Goal: Information Seeking & Learning: Learn about a topic

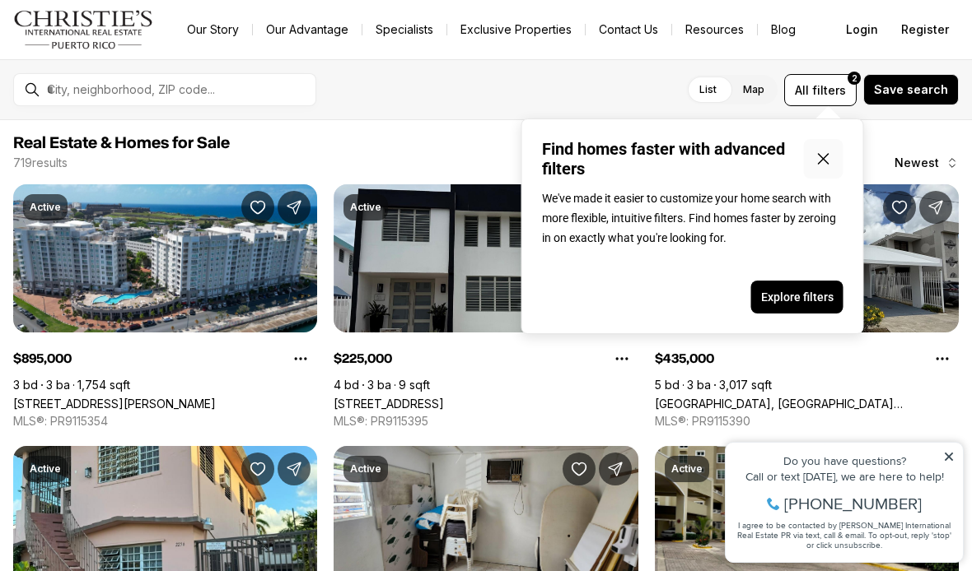
click at [831, 154] on icon "Close popover" at bounding box center [824, 159] width 20 height 20
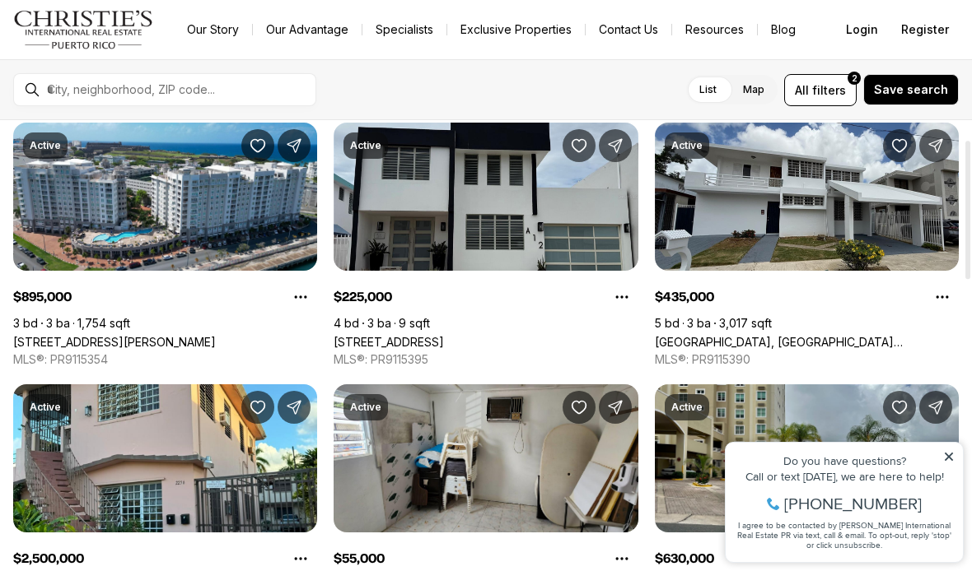
scroll to position [63, 0]
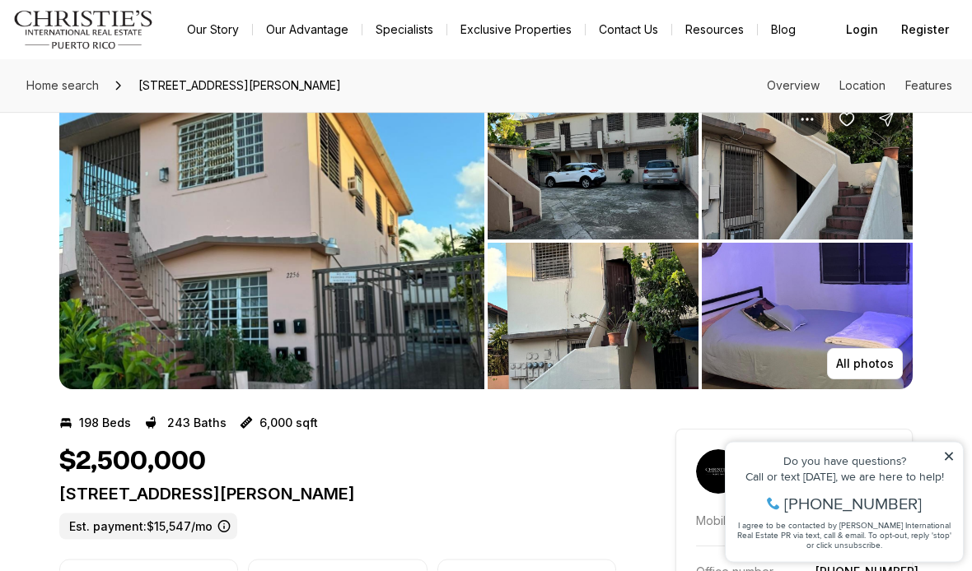
scroll to position [35, 0]
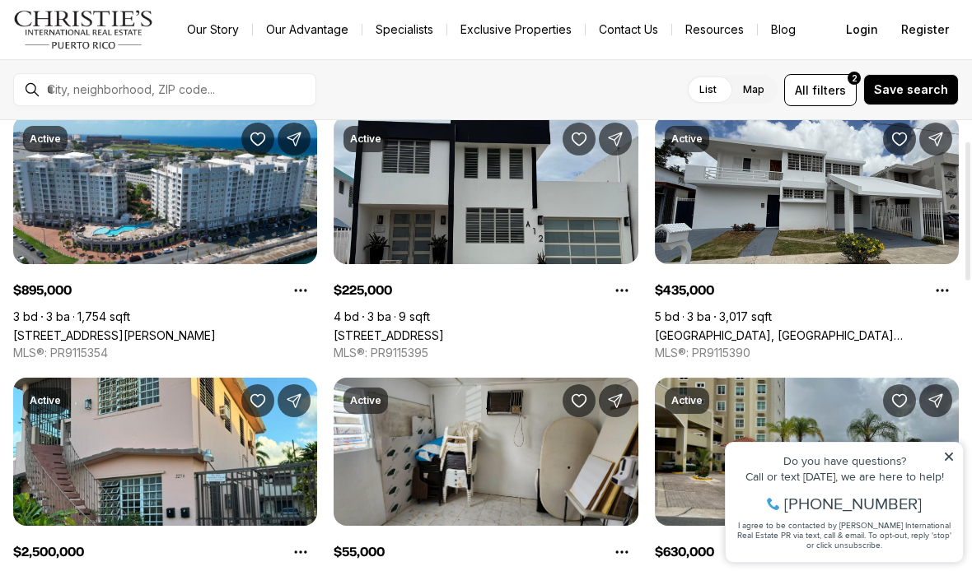
scroll to position [67, 0]
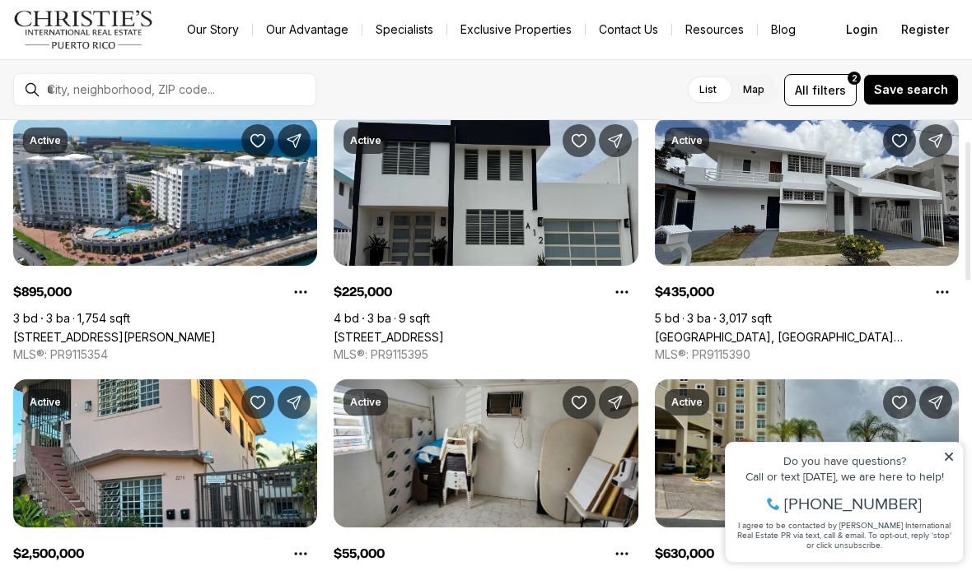
click at [944, 461] on icon at bounding box center [949, 457] width 12 height 12
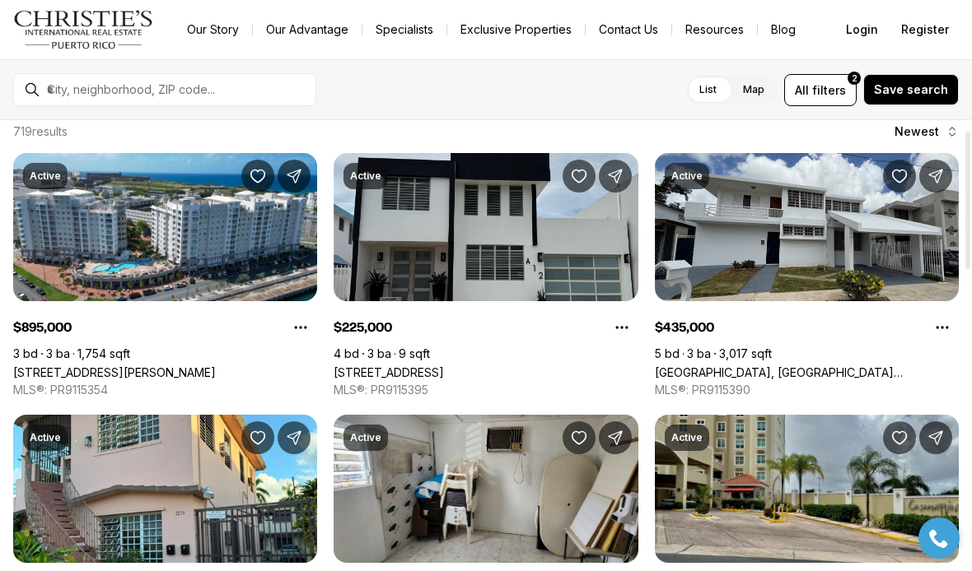
scroll to position [30, 0]
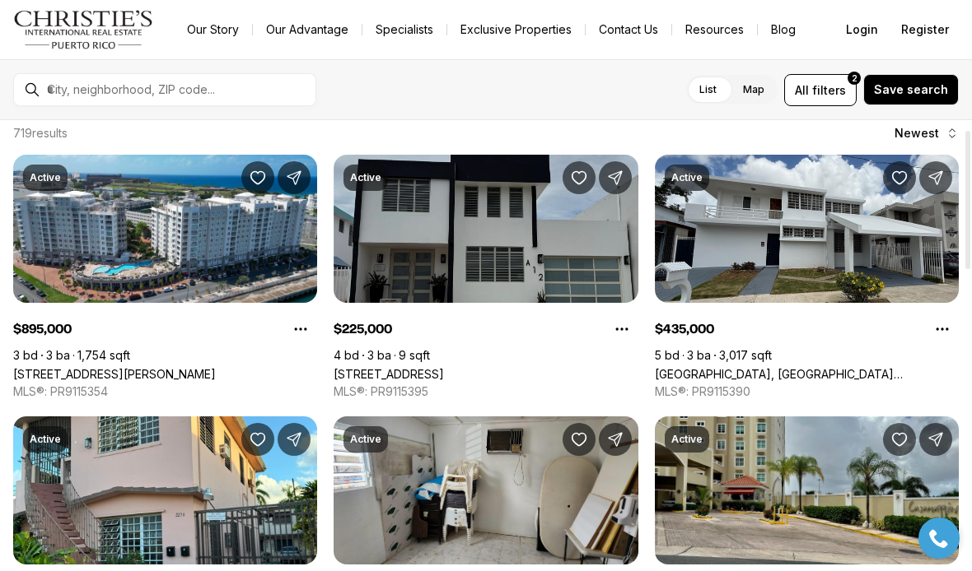
click at [444, 367] on link "[STREET_ADDRESS]" at bounding box center [388, 374] width 110 height 14
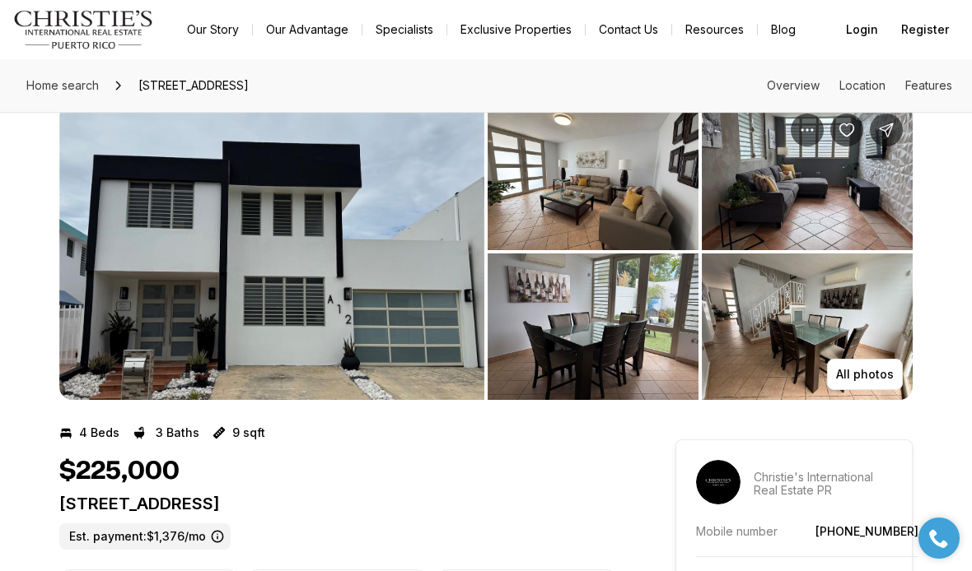
scroll to position [35, 0]
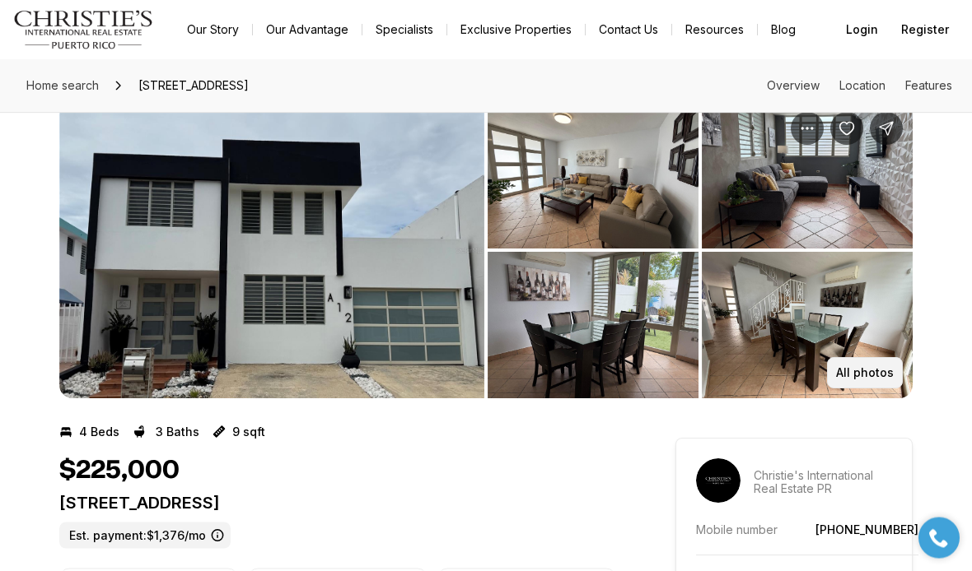
click at [838, 369] on button "All photos" at bounding box center [865, 373] width 76 height 31
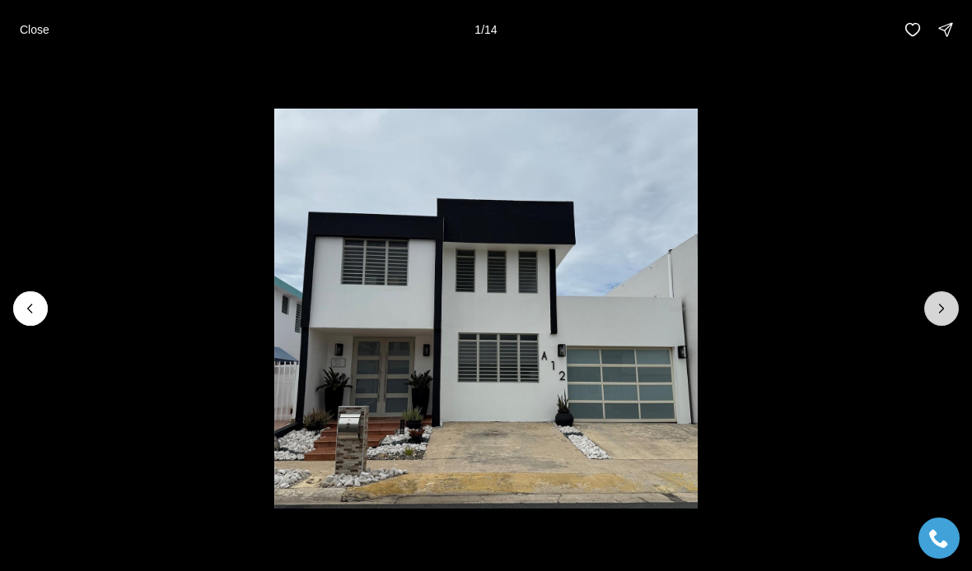
click at [937, 317] on icon "Next slide" at bounding box center [941, 309] width 16 height 16
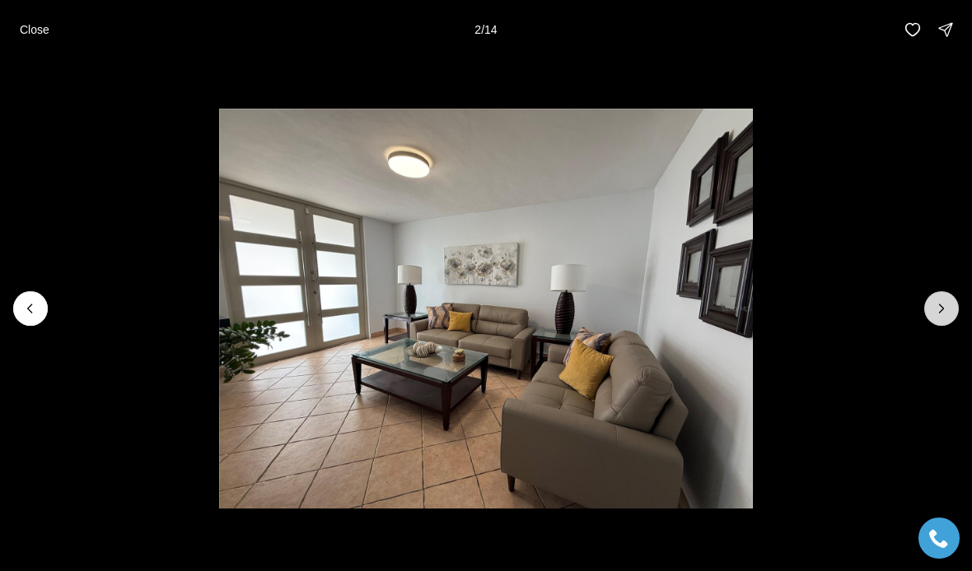
click at [935, 317] on icon "Next slide" at bounding box center [941, 309] width 16 height 16
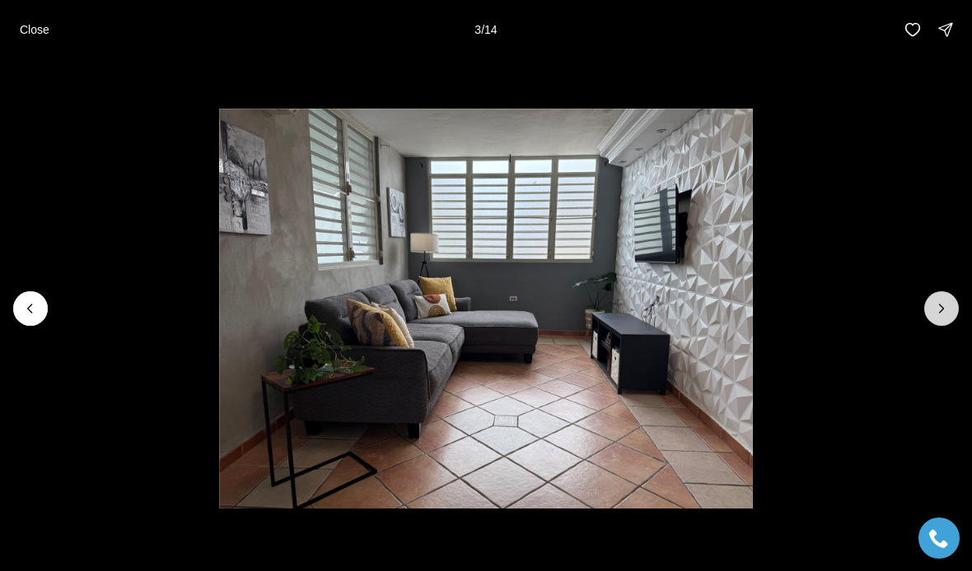
click at [929, 326] on button "Next slide" at bounding box center [941, 308] width 35 height 35
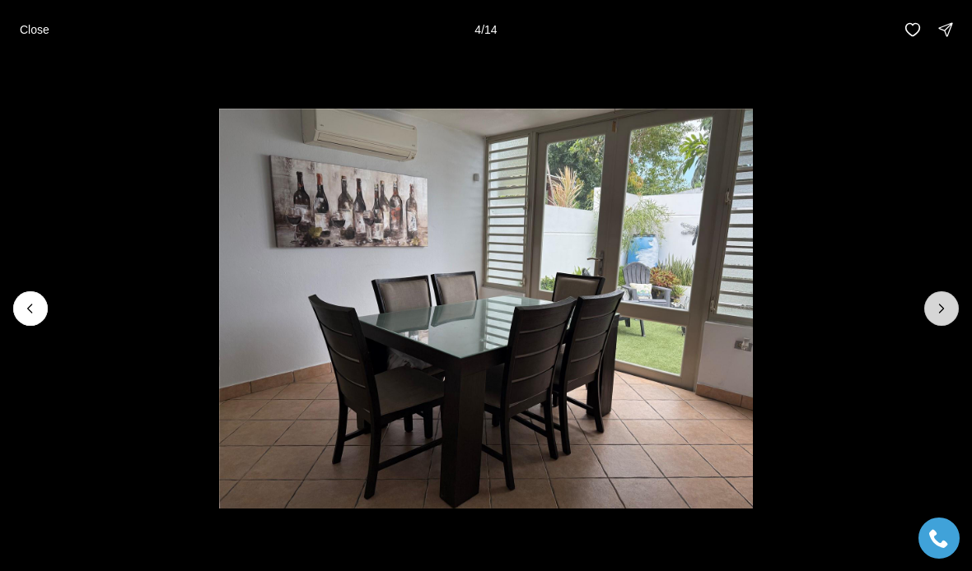
click at [928, 326] on button "Next slide" at bounding box center [941, 308] width 35 height 35
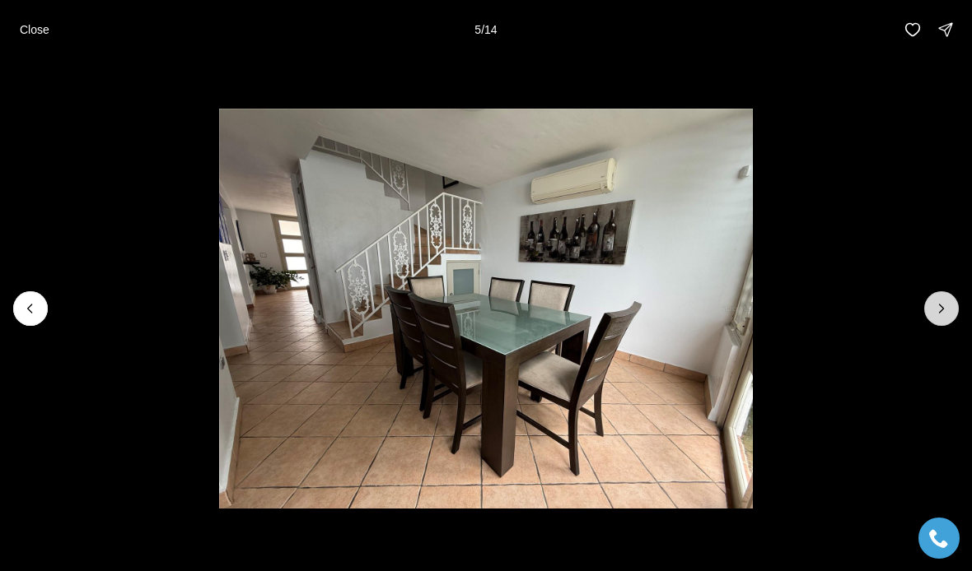
click at [929, 326] on button "Next slide" at bounding box center [941, 308] width 35 height 35
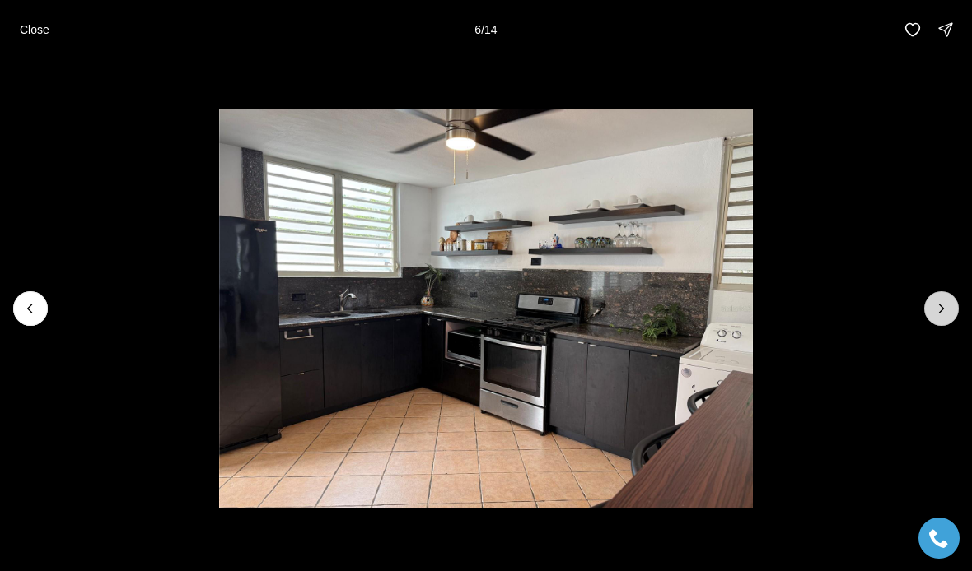
click at [925, 326] on button "Next slide" at bounding box center [941, 308] width 35 height 35
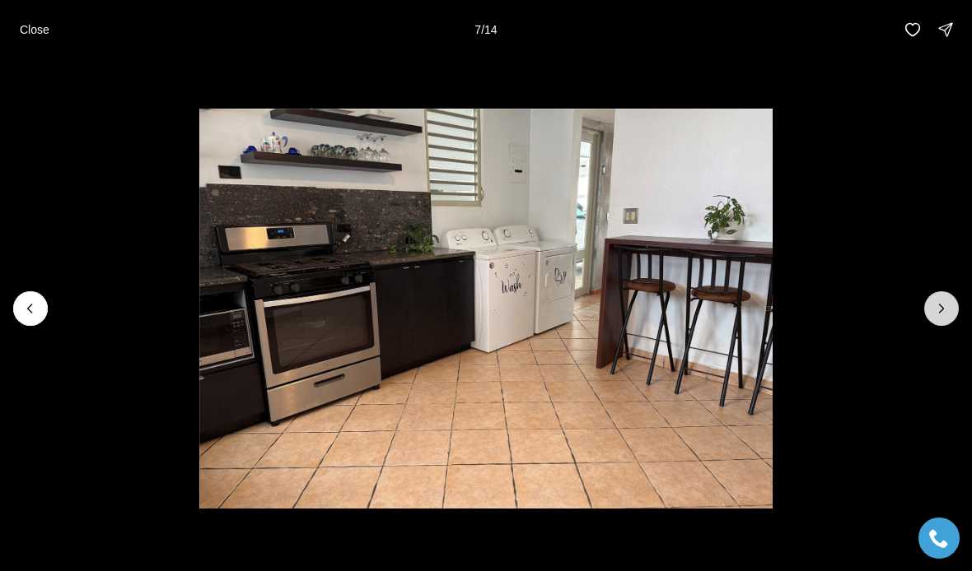
click at [933, 317] on icon "Next slide" at bounding box center [941, 309] width 16 height 16
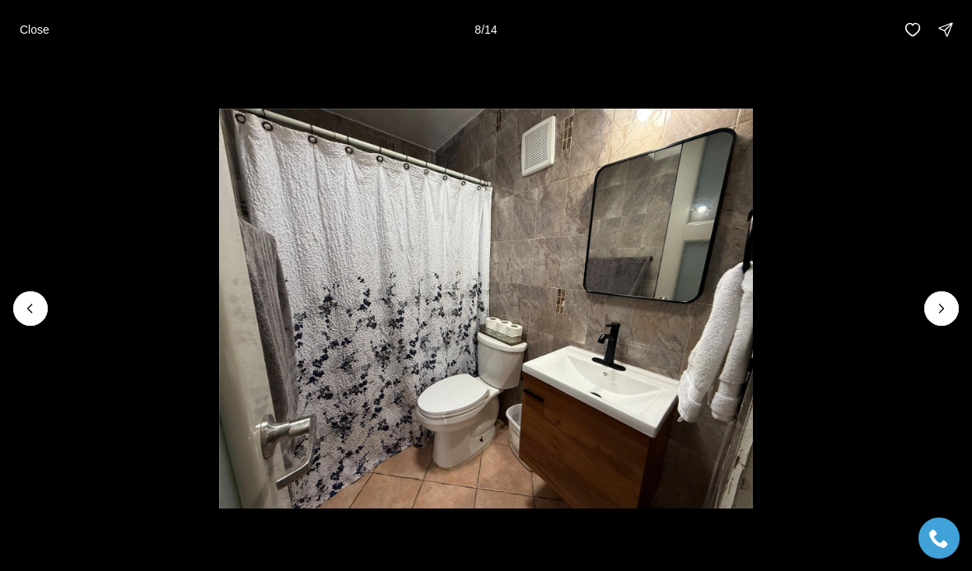
click at [753, 322] on img "8 of 14" at bounding box center [486, 309] width 534 height 400
click at [942, 317] on icon "Next slide" at bounding box center [941, 309] width 16 height 16
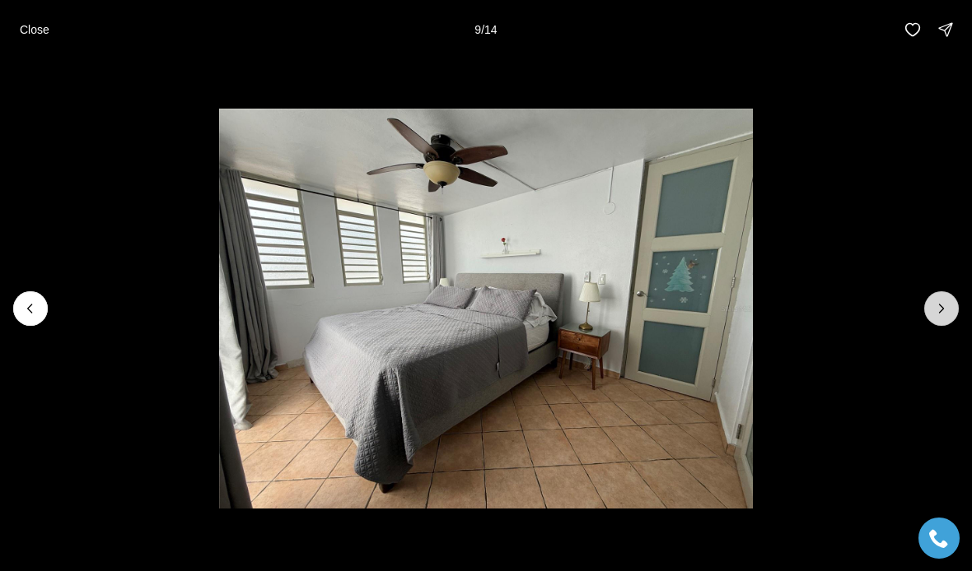
click at [946, 317] on icon "Next slide" at bounding box center [941, 309] width 16 height 16
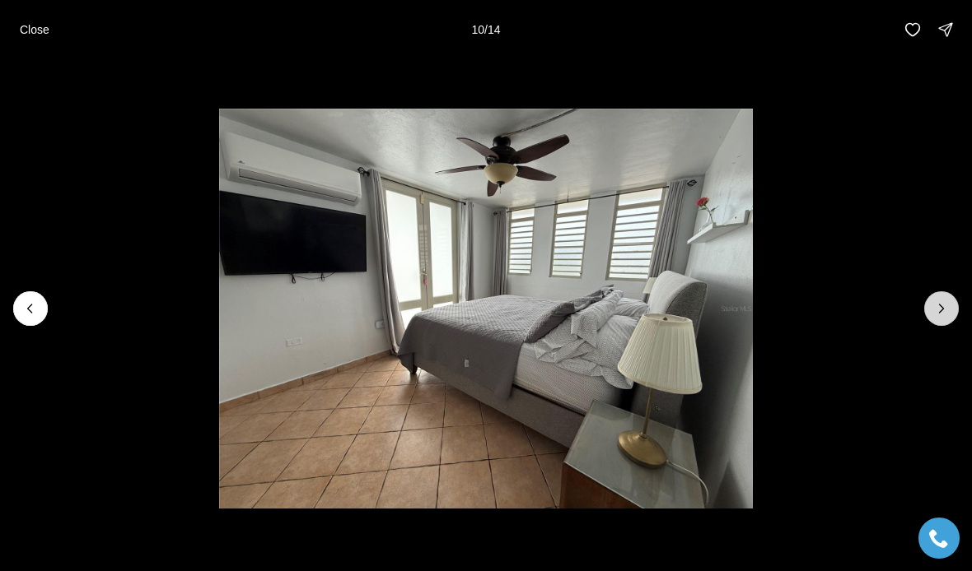
click at [937, 317] on icon "Next slide" at bounding box center [941, 309] width 16 height 16
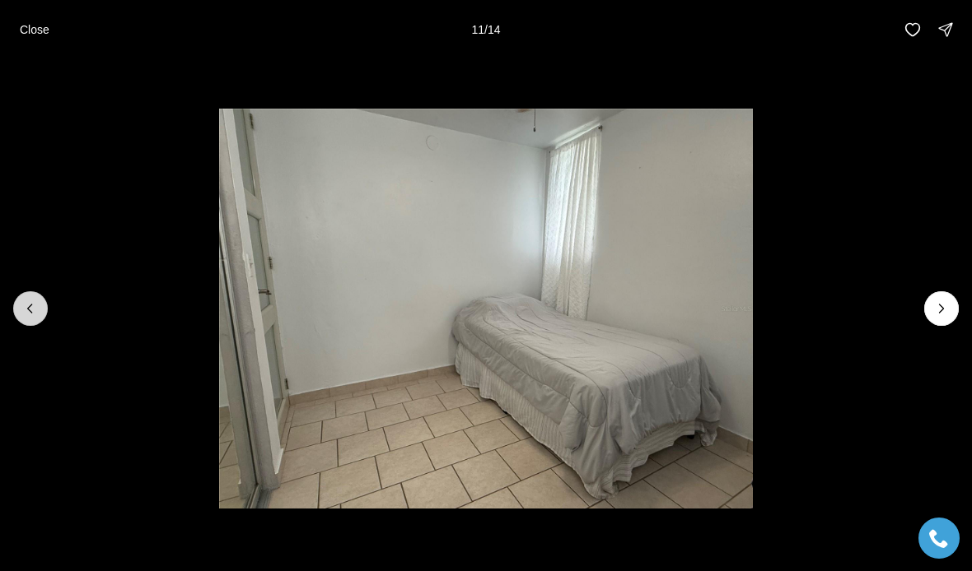
click at [36, 317] on icon "Previous slide" at bounding box center [30, 309] width 16 height 16
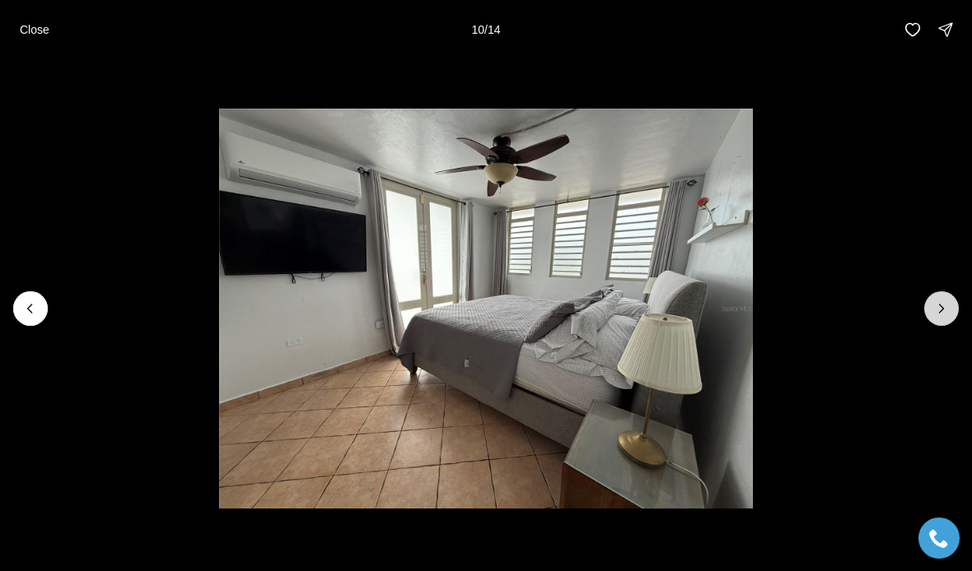
click at [943, 317] on icon "Next slide" at bounding box center [941, 309] width 16 height 16
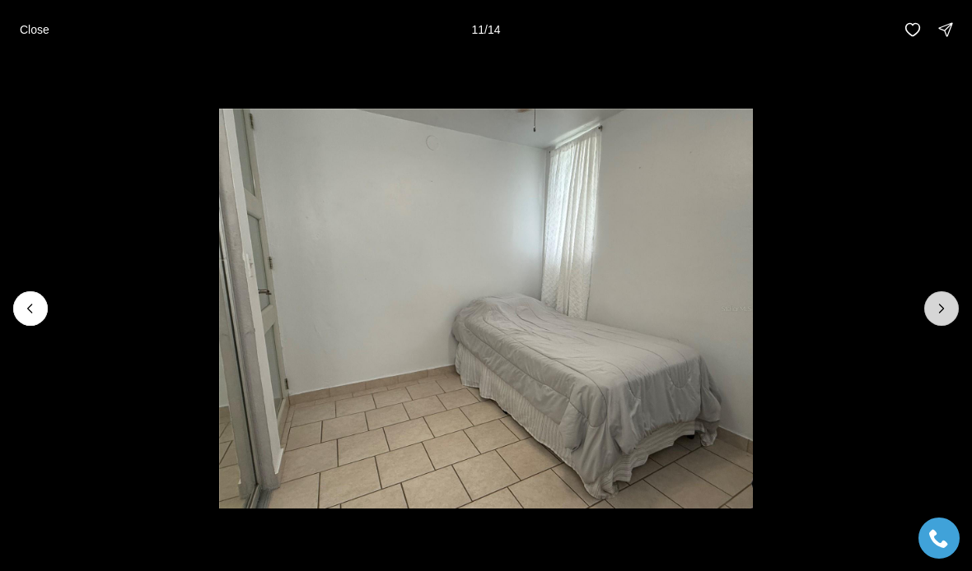
click at [942, 317] on icon "Next slide" at bounding box center [941, 309] width 16 height 16
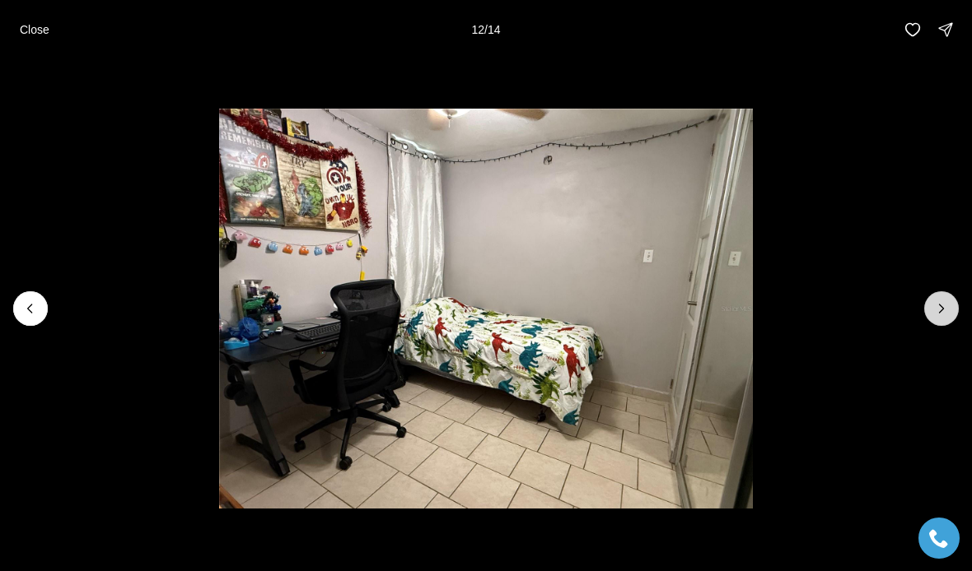
click at [928, 326] on button "Next slide" at bounding box center [941, 308] width 35 height 35
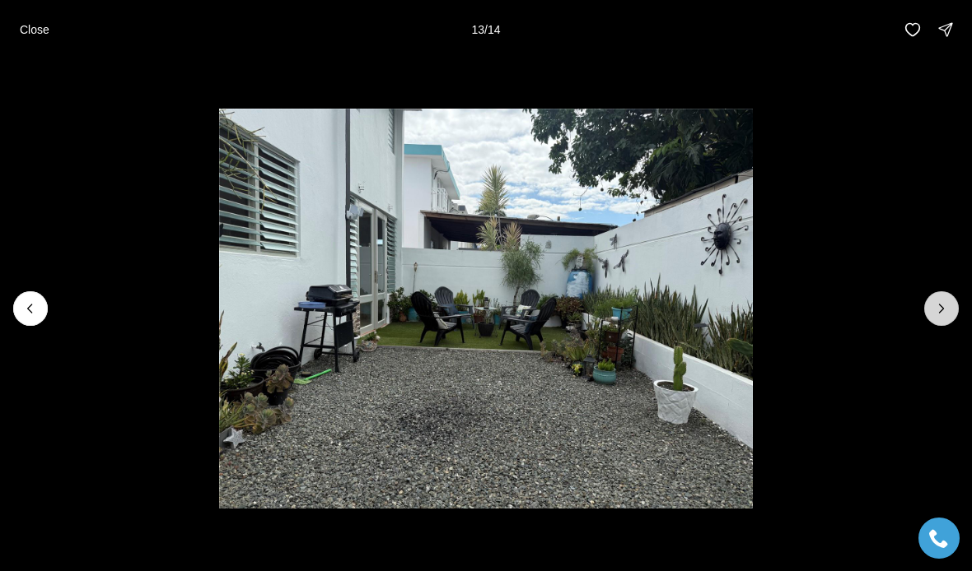
click at [940, 317] on icon "Next slide" at bounding box center [941, 309] width 16 height 16
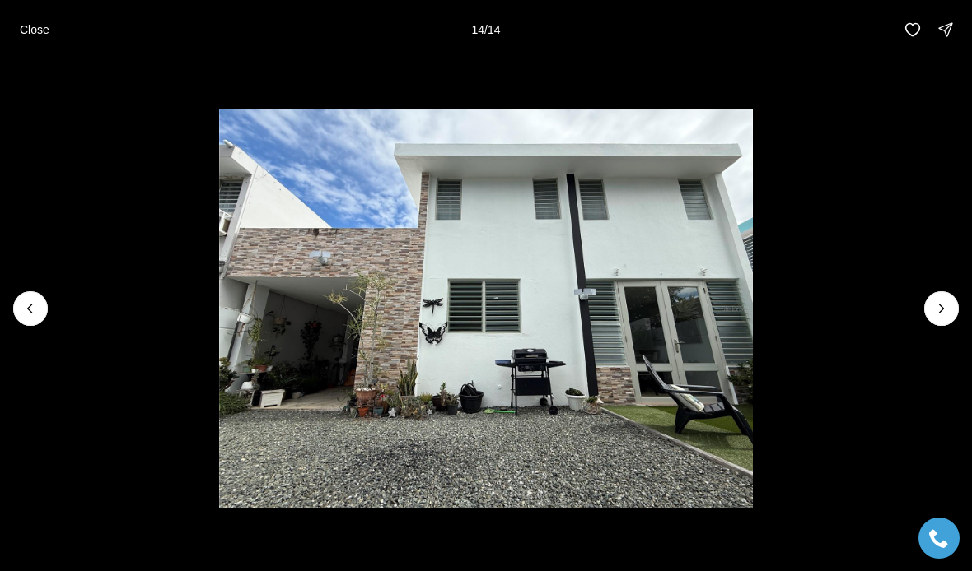
click at [936, 326] on div at bounding box center [941, 308] width 35 height 35
click at [940, 326] on div at bounding box center [941, 308] width 35 height 35
click at [944, 326] on div at bounding box center [941, 308] width 35 height 35
click at [949, 326] on div at bounding box center [941, 308] width 35 height 35
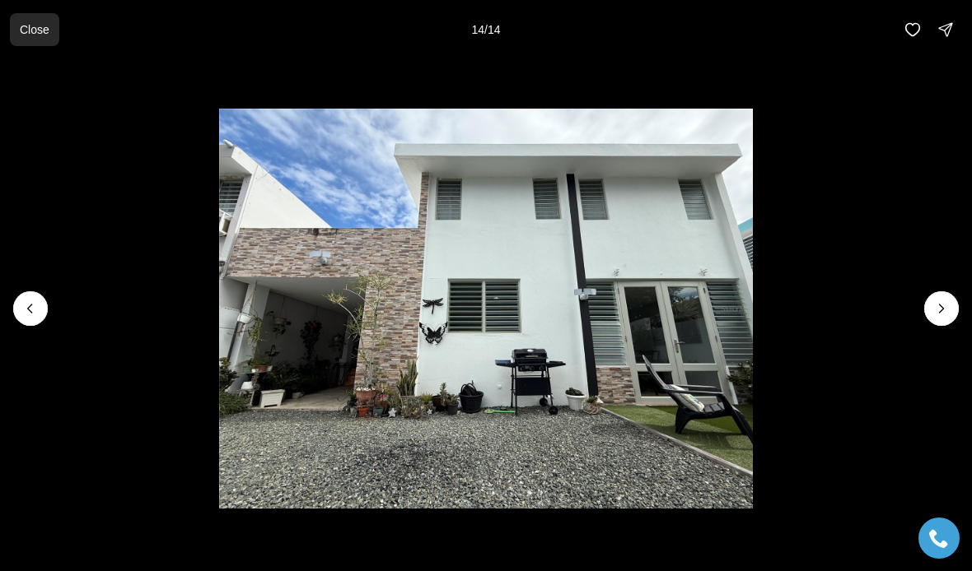
click at [35, 30] on p "Close" at bounding box center [35, 29] width 30 height 13
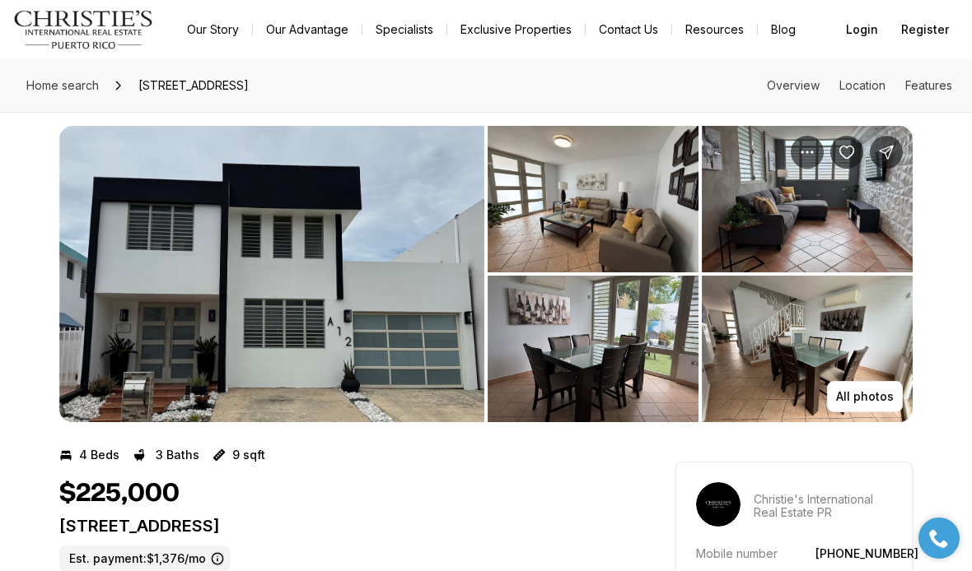
scroll to position [0, 0]
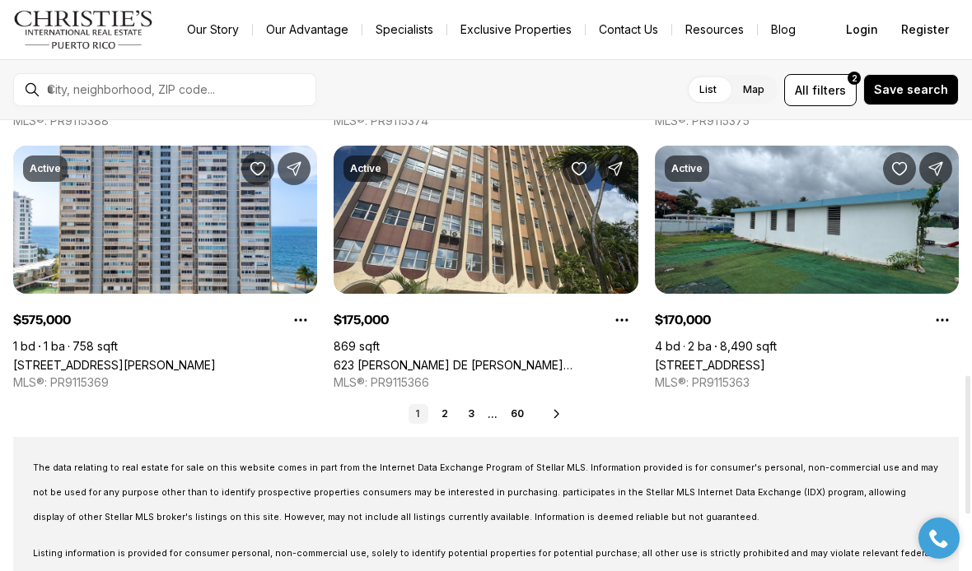
scroll to position [837, 0]
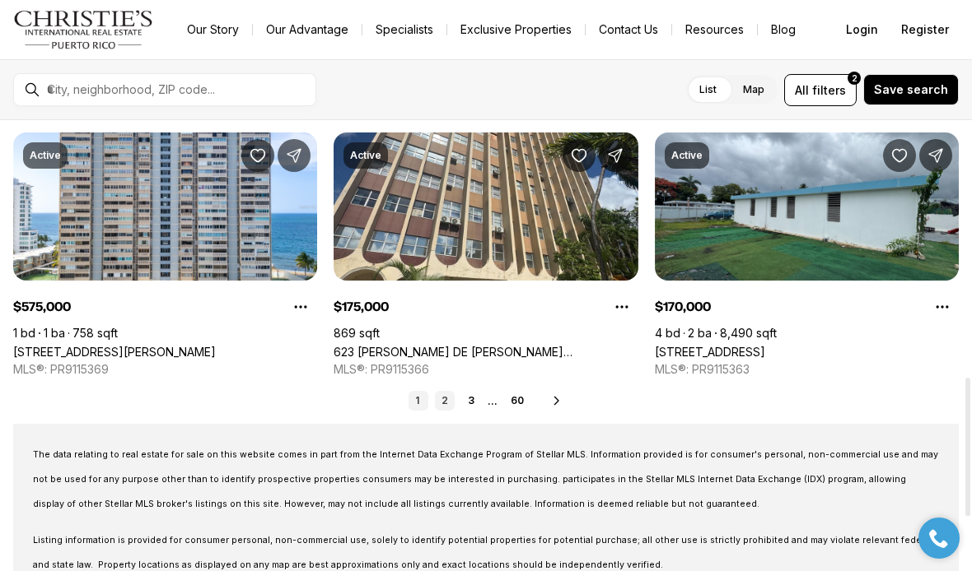
click at [444, 409] on link "2" at bounding box center [445, 401] width 20 height 20
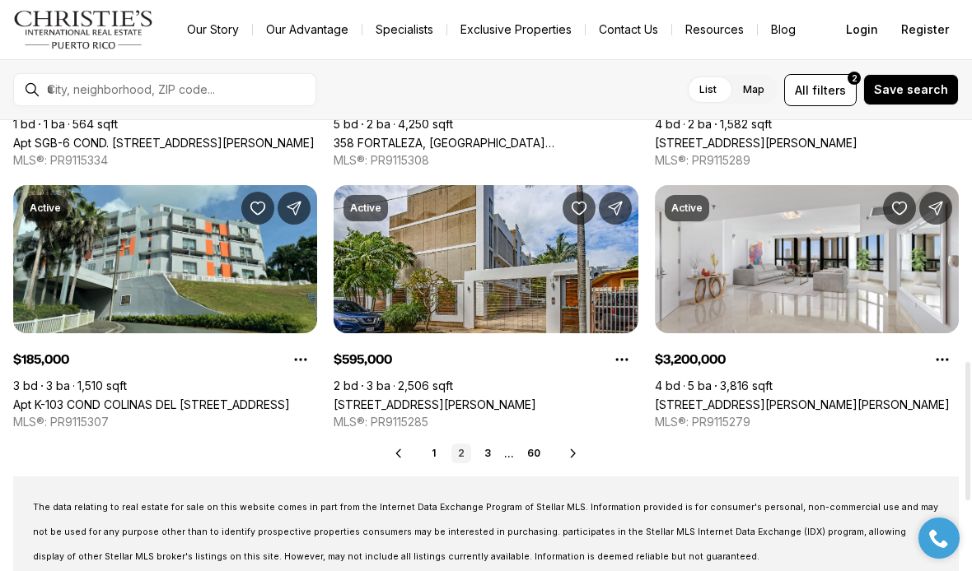
scroll to position [788, 0]
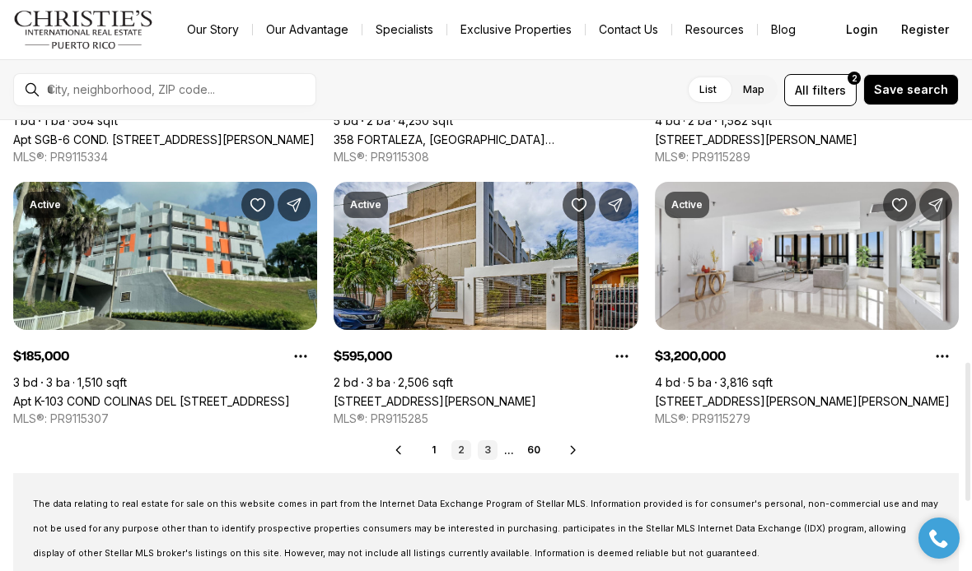
click at [487, 453] on link "3" at bounding box center [488, 451] width 20 height 20
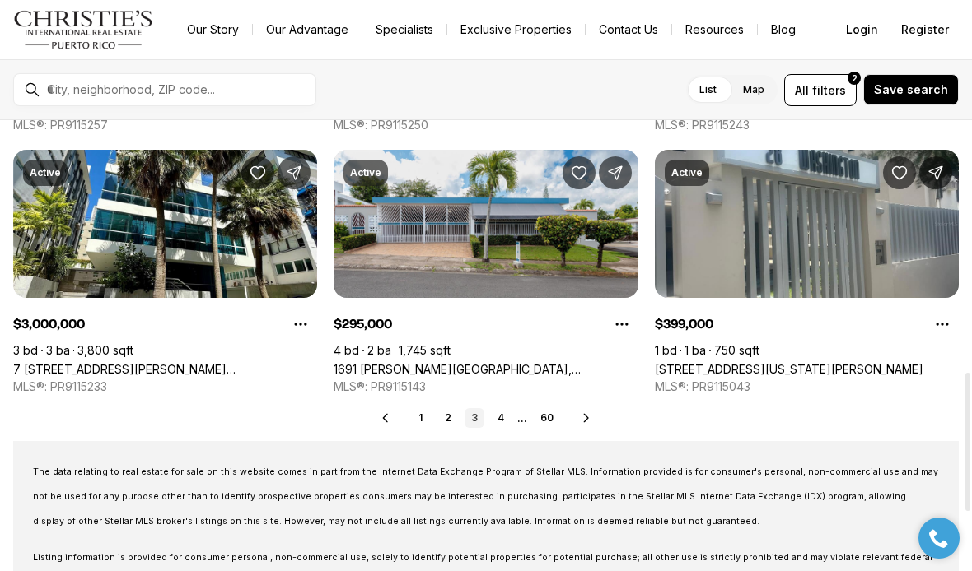
scroll to position [821, 0]
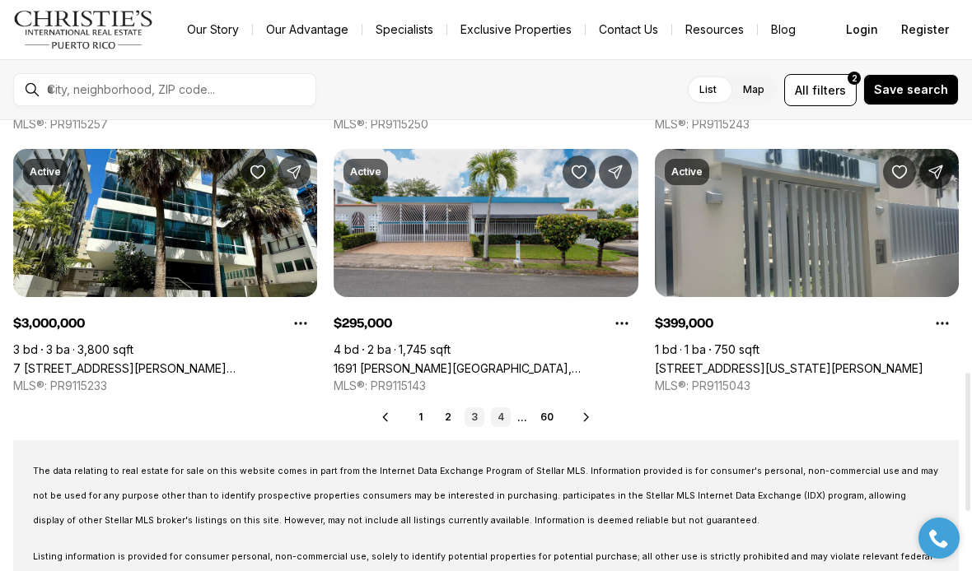
click at [506, 418] on link "4" at bounding box center [501, 418] width 20 height 20
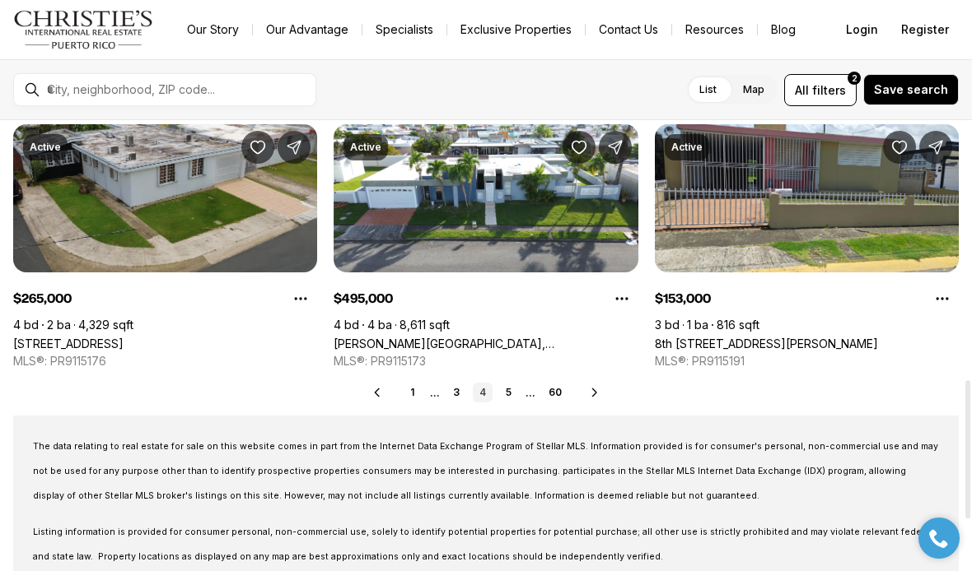
scroll to position [846, 0]
click at [507, 399] on link "5" at bounding box center [509, 393] width 20 height 20
